Goal: Navigation & Orientation: Find specific page/section

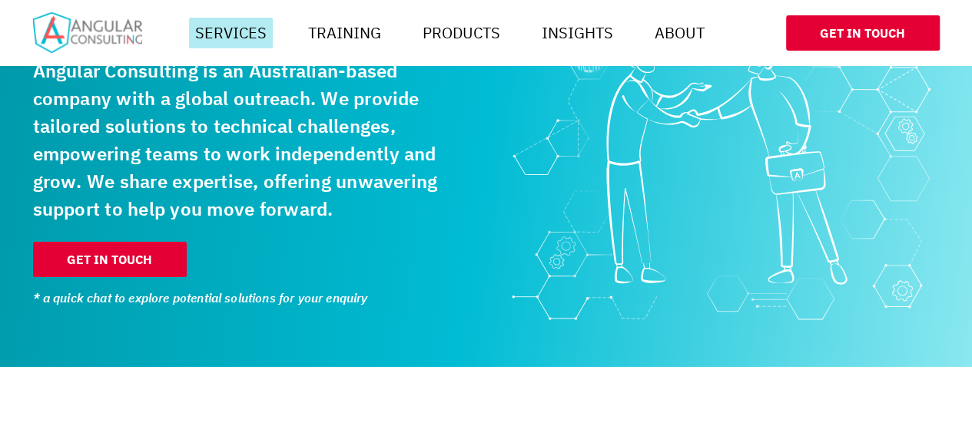
scroll to position [0, 922]
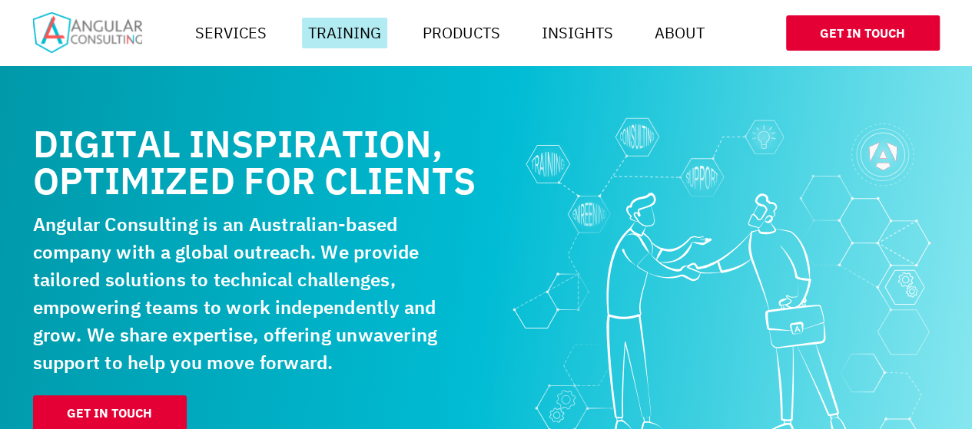
click at [399, 29] on button "More" at bounding box center [402, 33] width 28 height 31
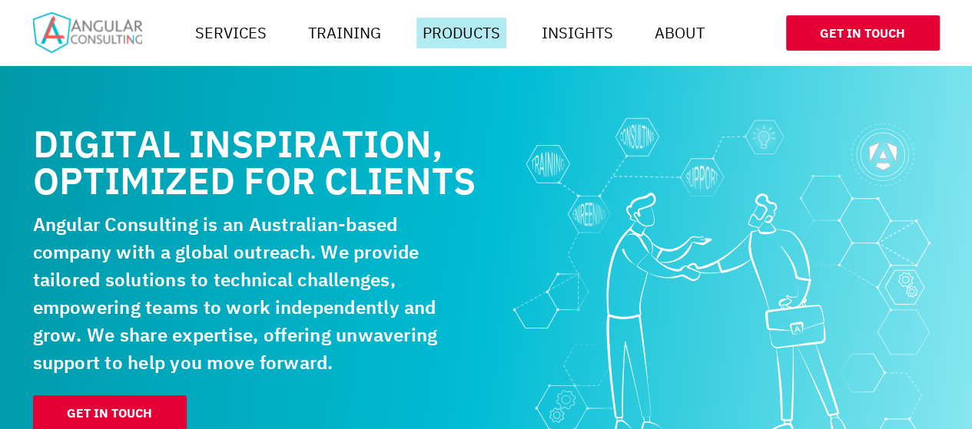
click at [524, 31] on button "More" at bounding box center [521, 33] width 28 height 31
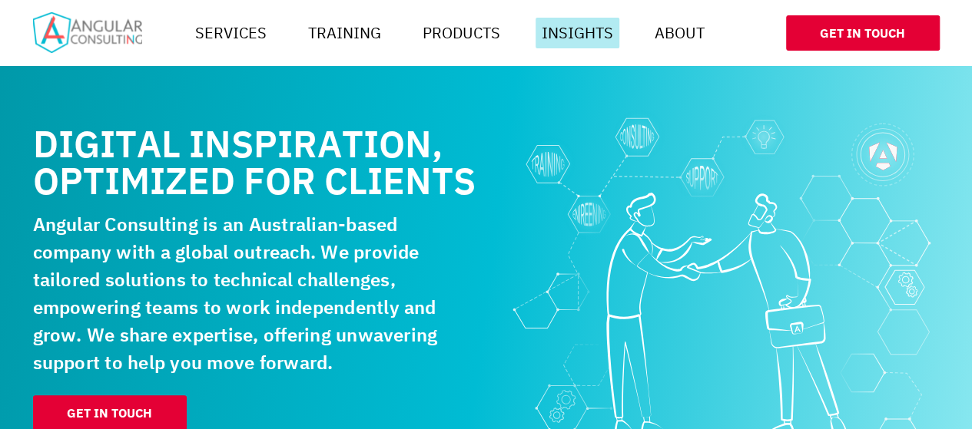
click at [646, 35] on button "More" at bounding box center [634, 33] width 28 height 31
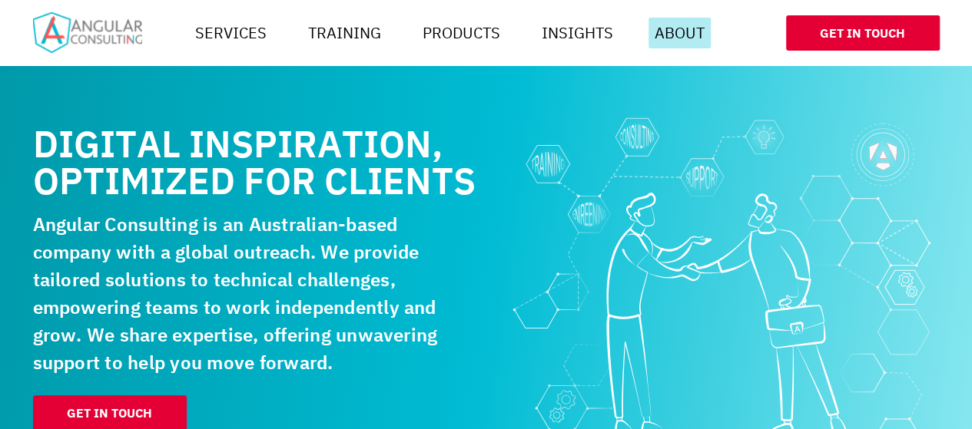
click at [736, 36] on button "More" at bounding box center [725, 33] width 28 height 31
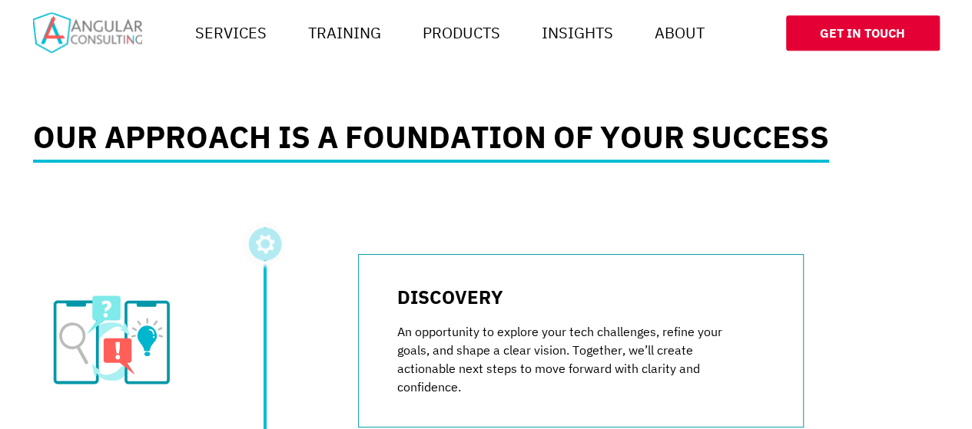
click at [157, 128] on h2 "Our approach is a foundation of your success" at bounding box center [431, 141] width 796 height 41
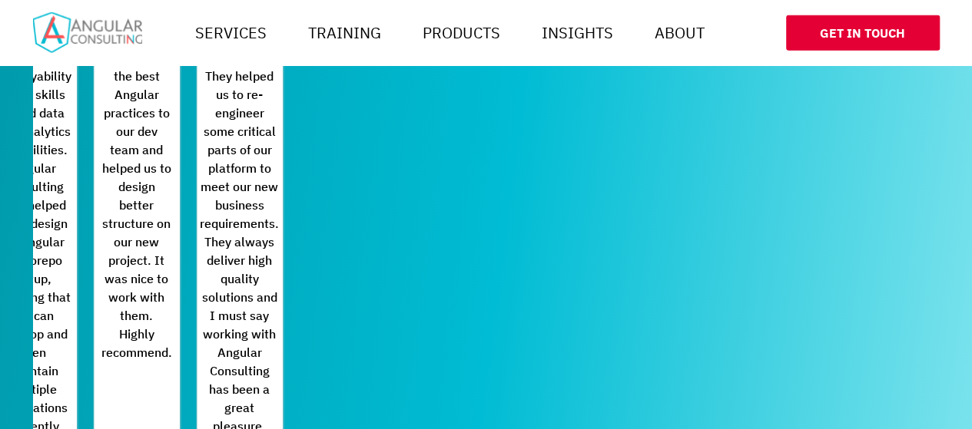
scroll to position [2535, 0]
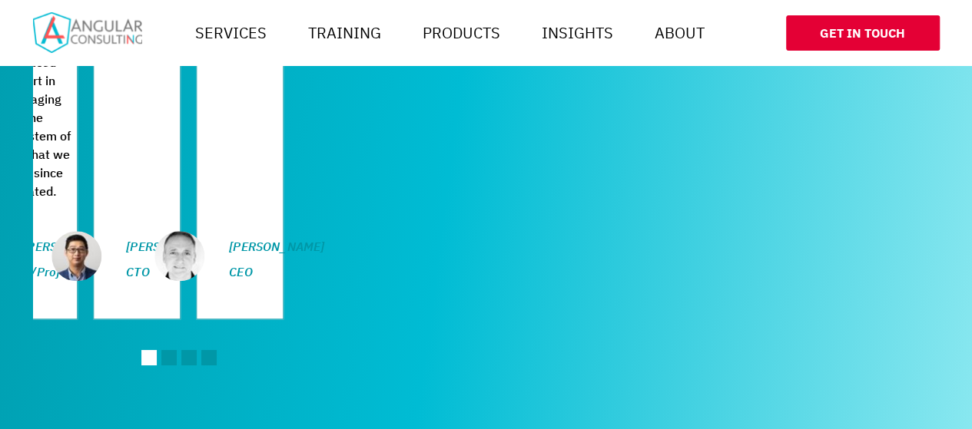
scroll to position [2626, 0]
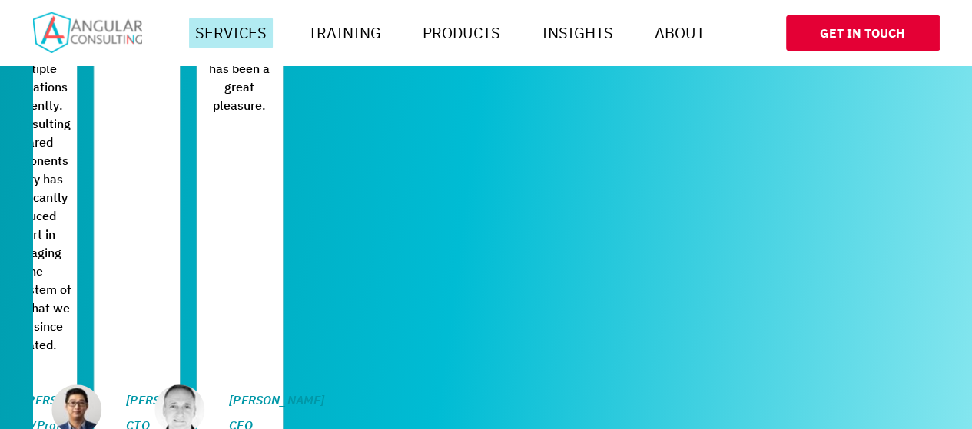
click at [242, 26] on link "Services" at bounding box center [231, 33] width 84 height 31
click at [290, 28] on button "More" at bounding box center [287, 33] width 28 height 31
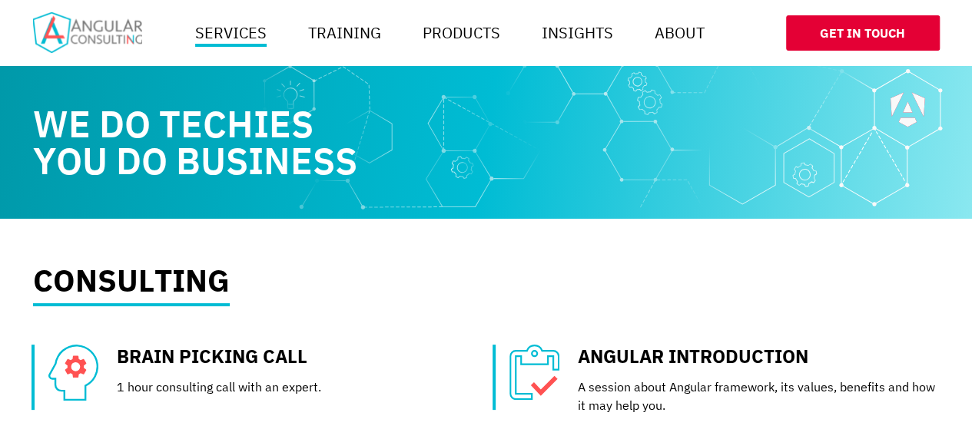
click at [85, 41] on img at bounding box center [87, 32] width 109 height 41
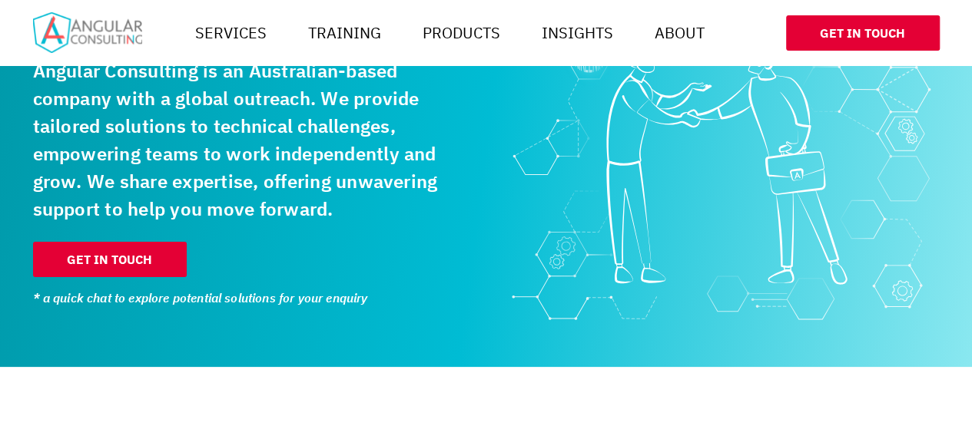
scroll to position [615, 0]
